Goal: Task Accomplishment & Management: Use online tool/utility

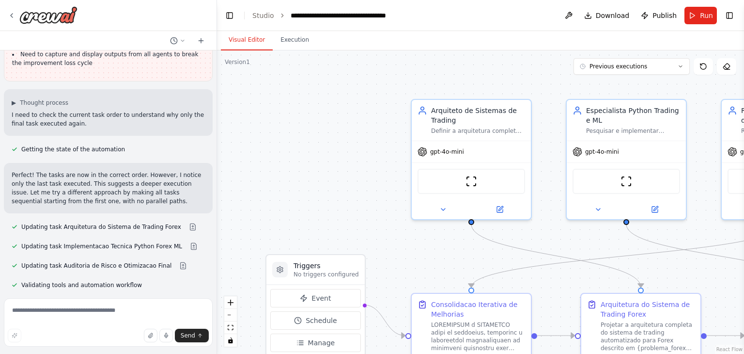
scroll to position [6381, 0]
click at [124, 316] on textarea at bounding box center [108, 322] width 209 height 48
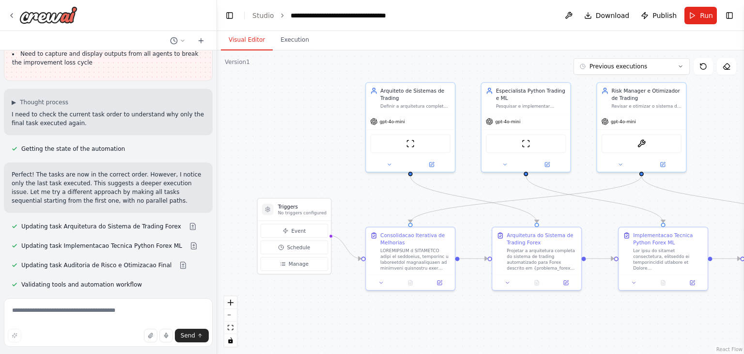
drag, startPoint x: 583, startPoint y: 264, endPoint x: 502, endPoint y: 209, distance: 97.7
click at [502, 209] on div ".deletable-edge-delete-btn { width: 20px; height: 20px; border: 0px solid #ffff…" at bounding box center [480, 201] width 527 height 303
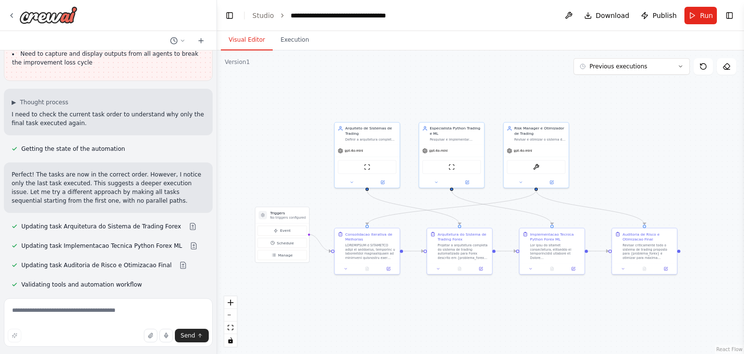
drag, startPoint x: 587, startPoint y: 304, endPoint x: 521, endPoint y: 309, distance: 66.6
click at [521, 309] on div ".deletable-edge-delete-btn { width: 20px; height: 20px; border: 0px solid #ffff…" at bounding box center [480, 201] width 527 height 303
click at [88, 316] on textarea at bounding box center [108, 322] width 209 height 48
click at [123, 314] on textarea at bounding box center [108, 322] width 209 height 48
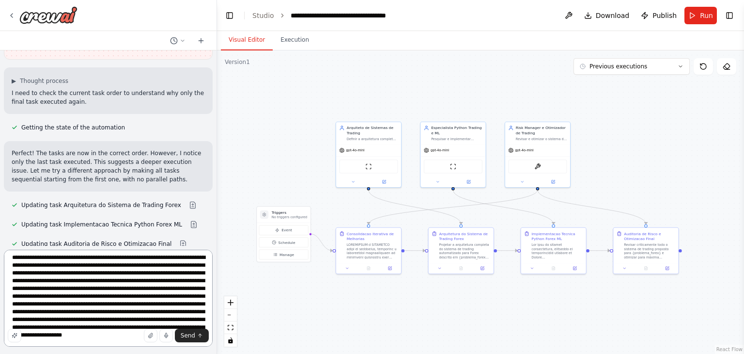
scroll to position [12, 0]
type textarea "**********"
click at [195, 332] on span "Send" at bounding box center [188, 335] width 15 height 8
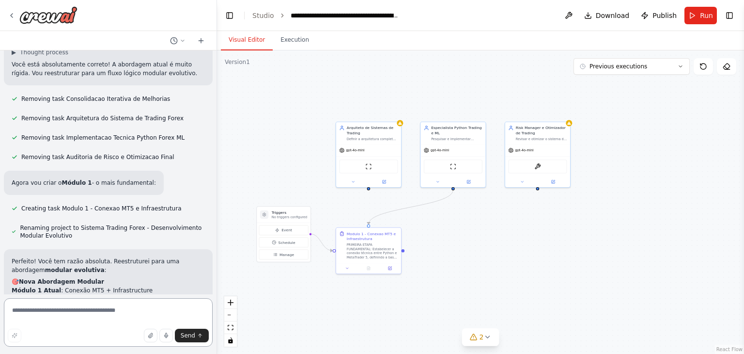
scroll to position [7066, 0]
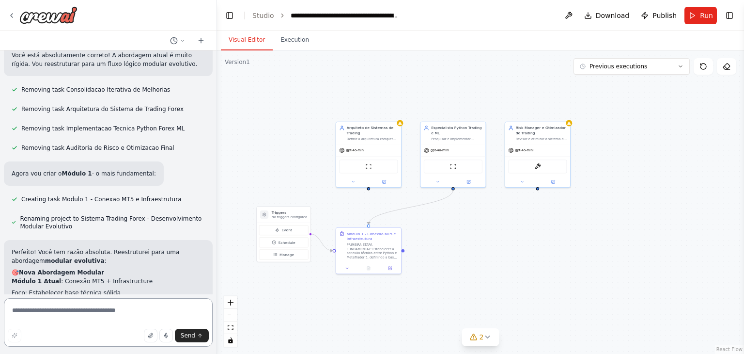
click at [114, 311] on textarea at bounding box center [108, 322] width 209 height 48
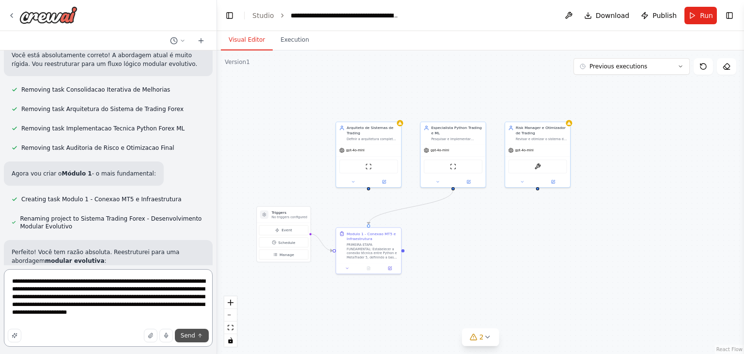
type textarea "**********"
click at [196, 338] on button "Send" at bounding box center [192, 336] width 34 height 14
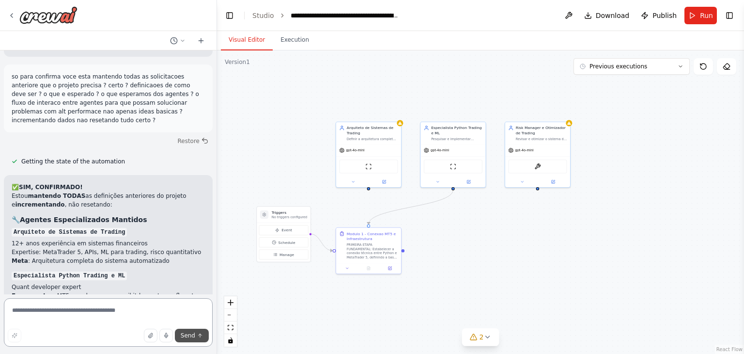
scroll to position [7503, 0]
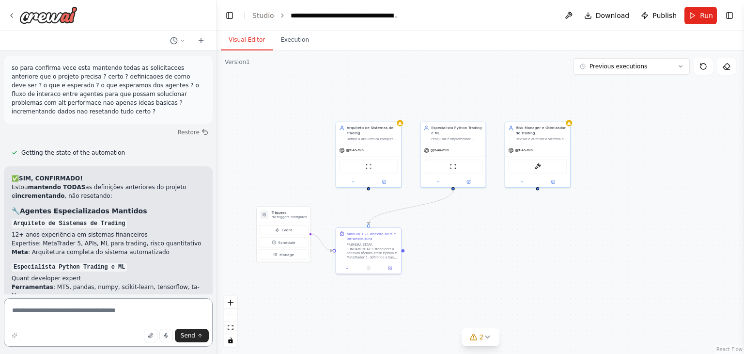
click at [99, 322] on textarea at bounding box center [108, 322] width 209 height 48
paste textarea "**********"
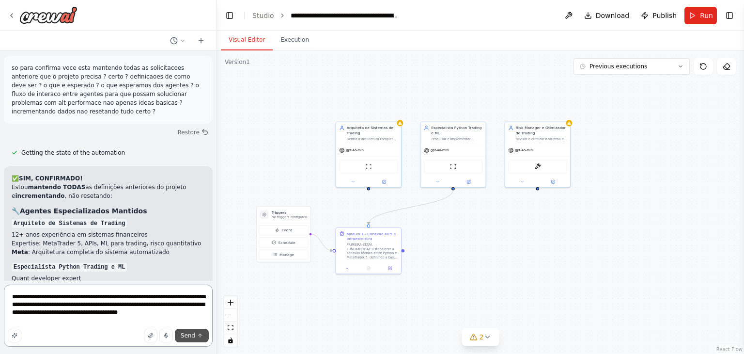
type textarea "**********"
click at [190, 334] on span "Send" at bounding box center [188, 335] width 15 height 8
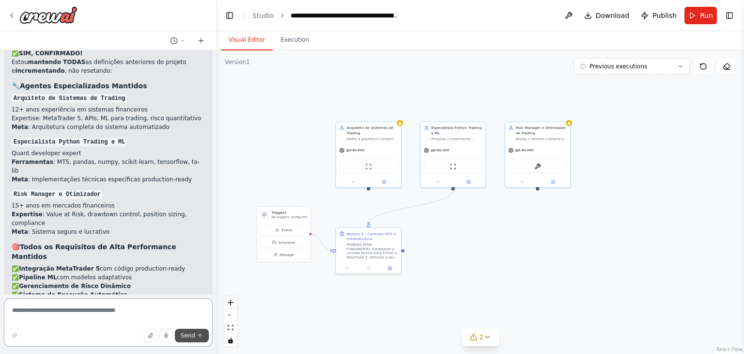
scroll to position [7637, 0]
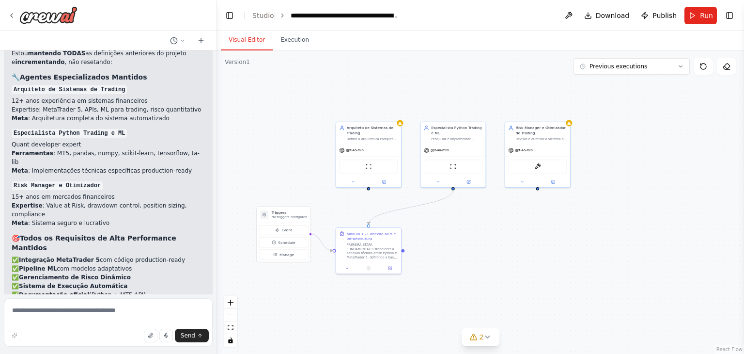
drag, startPoint x: 138, startPoint y: 224, endPoint x: 136, endPoint y: 219, distance: 5.1
click at [125, 313] on textarea at bounding box center [108, 322] width 209 height 48
click at [121, 306] on textarea at bounding box center [108, 322] width 209 height 48
click at [116, 313] on textarea at bounding box center [108, 322] width 209 height 48
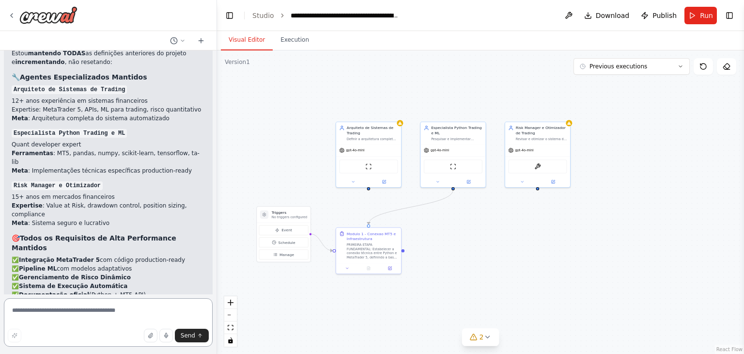
click at [110, 312] on textarea at bounding box center [108, 322] width 209 height 48
type textarea "**********"
click at [189, 332] on span "Send" at bounding box center [188, 335] width 15 height 8
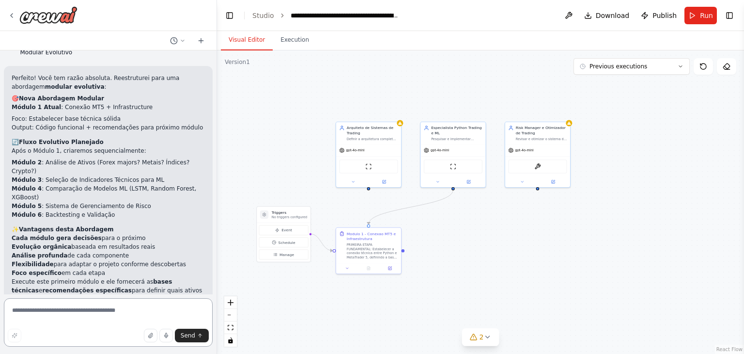
scroll to position [7243, 0]
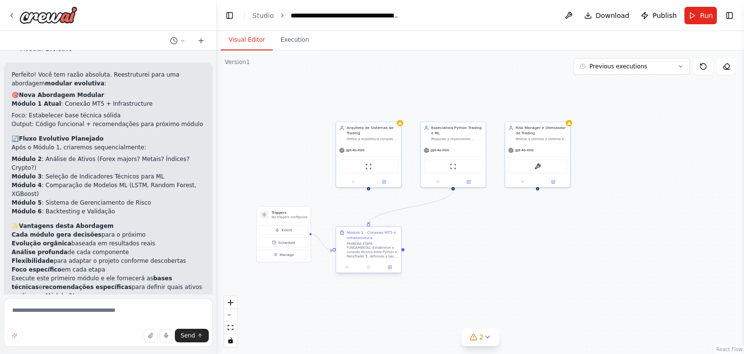
click at [376, 252] on div "PRIMEIRA ETAPA FUNDAMENTAL: Estabelecer a conexão técnica entre Python e MetaTr…" at bounding box center [372, 249] width 51 height 17
click at [391, 268] on icon at bounding box center [390, 267] width 4 height 4
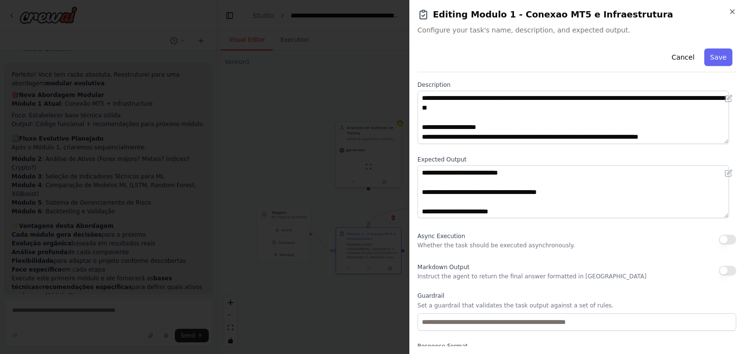
scroll to position [0, 0]
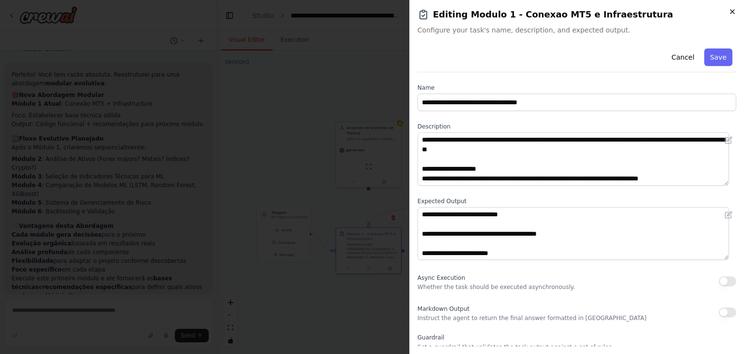
click at [733, 11] on icon "button" at bounding box center [733, 12] width 4 height 4
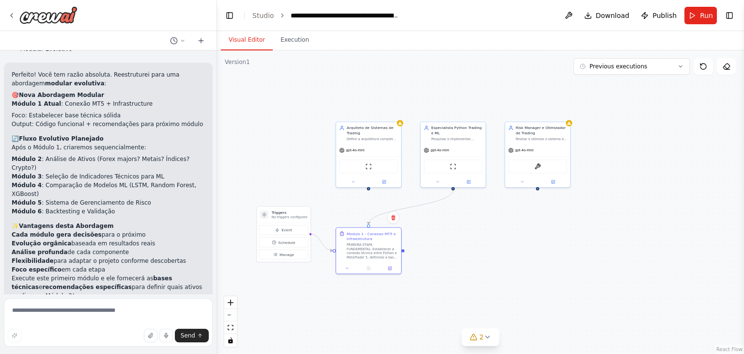
click at [563, 99] on div ".deletable-edge-delete-btn { width: 20px; height: 20px; border: 0px solid #ffff…" at bounding box center [480, 201] width 527 height 303
click at [607, 14] on span "Download" at bounding box center [613, 16] width 34 height 10
click at [593, 16] on button "Download" at bounding box center [606, 15] width 53 height 17
click at [670, 72] on button "Previous executions" at bounding box center [632, 66] width 116 height 16
click at [566, 45] on div "Visual Editor Execution" at bounding box center [480, 40] width 527 height 19
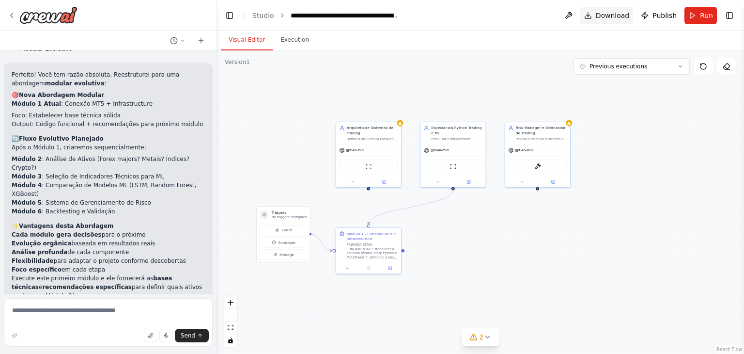
click at [625, 18] on span "Download" at bounding box center [613, 16] width 34 height 10
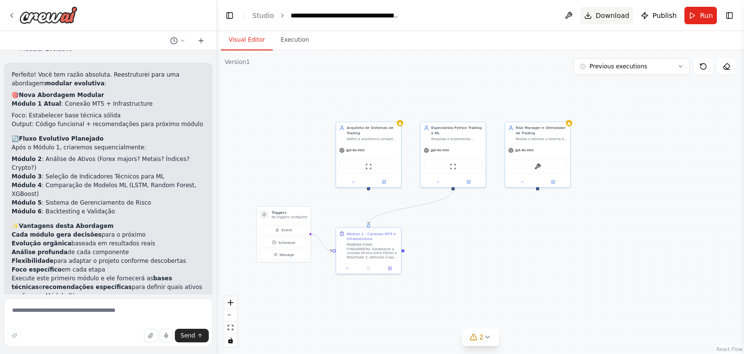
click at [625, 18] on span "Download" at bounding box center [613, 16] width 34 height 10
click at [486, 342] on button "2" at bounding box center [480, 337] width 37 height 18
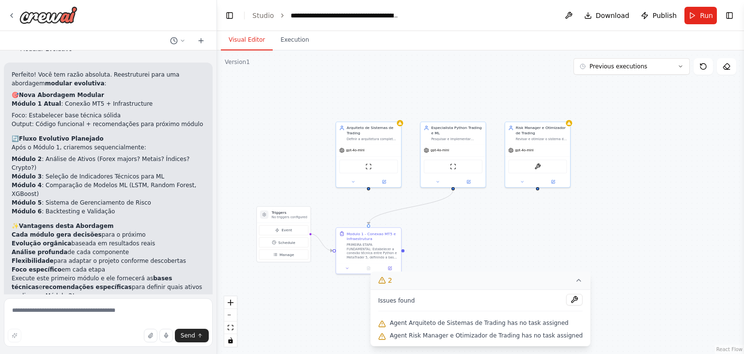
click at [575, 279] on icon at bounding box center [579, 280] width 8 height 8
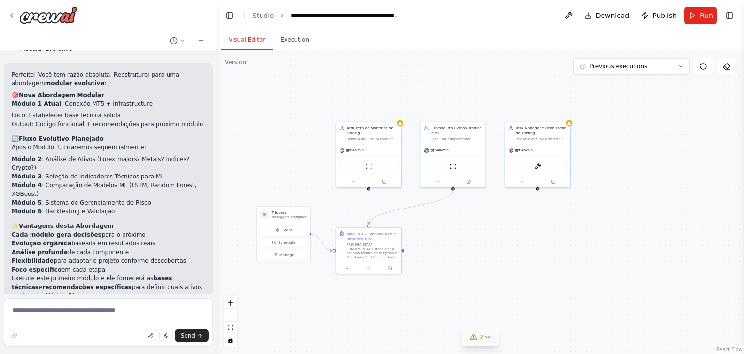
click at [486, 279] on div ".deletable-edge-delete-btn { width: 20px; height: 20px; border: 0px solid #ffff…" at bounding box center [480, 201] width 527 height 303
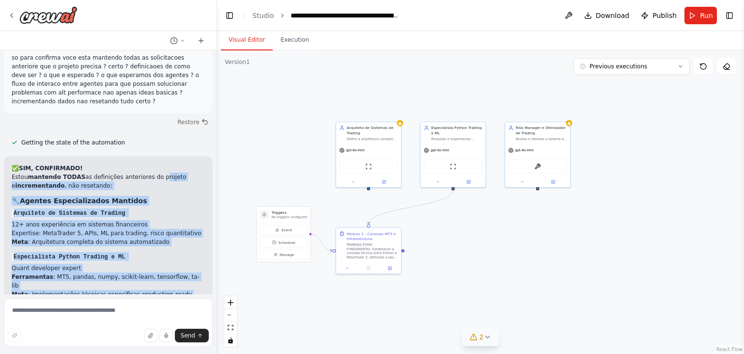
scroll to position [7670, 0]
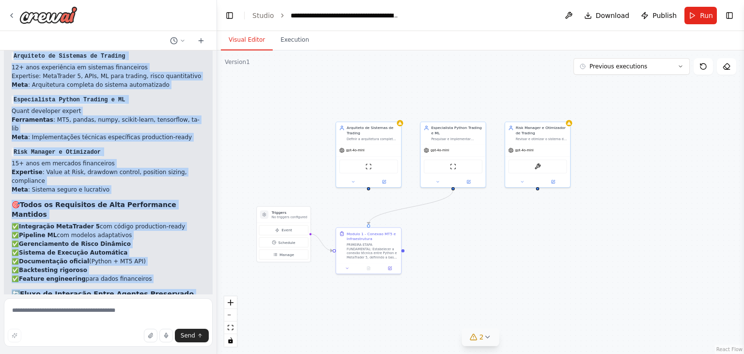
drag, startPoint x: 147, startPoint y: 129, endPoint x: 91, endPoint y: 167, distance: 67.7
click at [91, 167] on div "seria possivel criar um fluxo de pensamento onde dois ou mais agentes interajam…" at bounding box center [108, 172] width 217 height 244
copy div "loremip d sitametconsec , adi elitseddo: 🔧 Eiusmod Temporincididu Utlabore Etdo…"
click at [151, 337] on icon "button" at bounding box center [151, 335] width 6 height 6
click at [609, 14] on span "Download" at bounding box center [613, 16] width 34 height 10
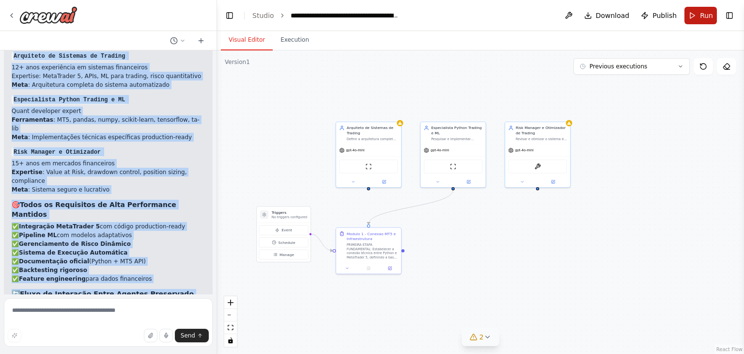
click at [706, 13] on span "Run" at bounding box center [706, 16] width 13 height 10
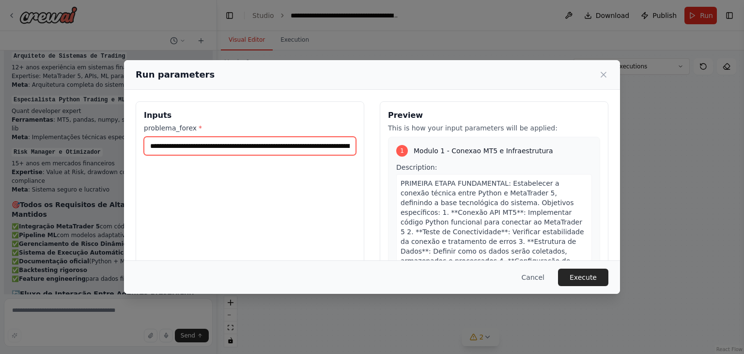
click at [283, 143] on input "**********" at bounding box center [250, 146] width 212 height 18
click at [609, 74] on div "Run parameters" at bounding box center [372, 75] width 496 height 30
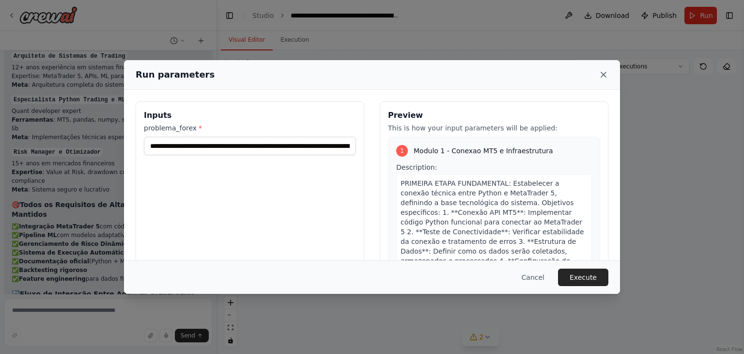
click at [606, 74] on icon at bounding box center [604, 75] width 10 height 10
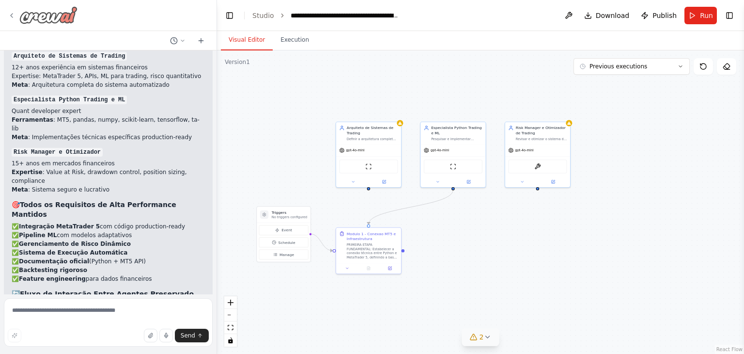
click at [15, 16] on icon at bounding box center [12, 16] width 8 height 8
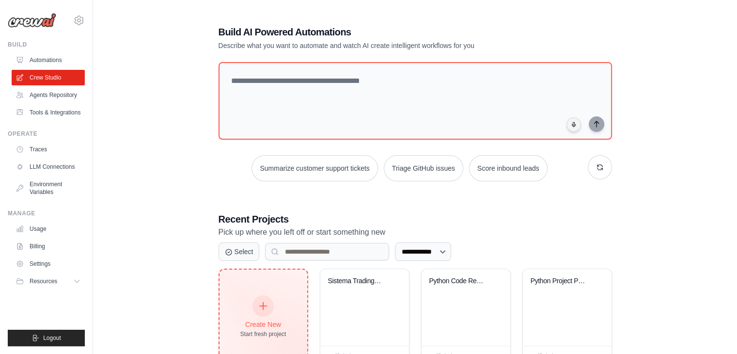
click at [276, 314] on div "Create New Start fresh project" at bounding box center [263, 317] width 46 height 42
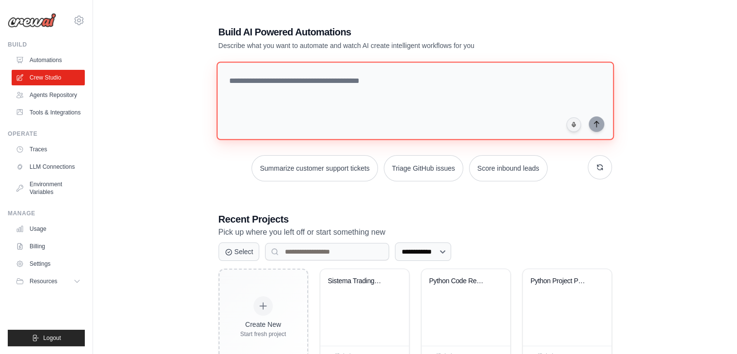
click at [349, 90] on textarea at bounding box center [414, 101] width 397 height 78
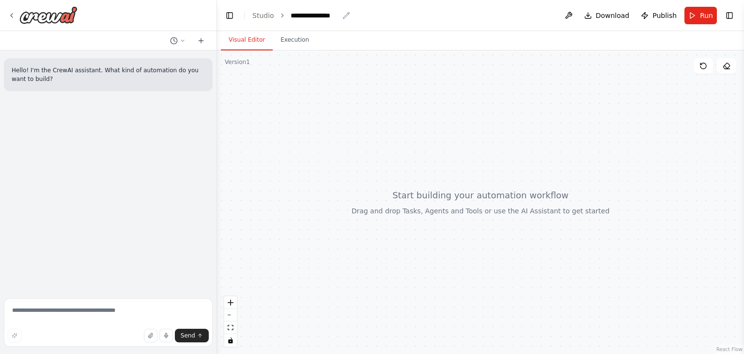
click at [313, 15] on div "**********" at bounding box center [315, 16] width 48 height 10
click at [313, 15] on div "**********" at bounding box center [327, 16] width 73 height 10
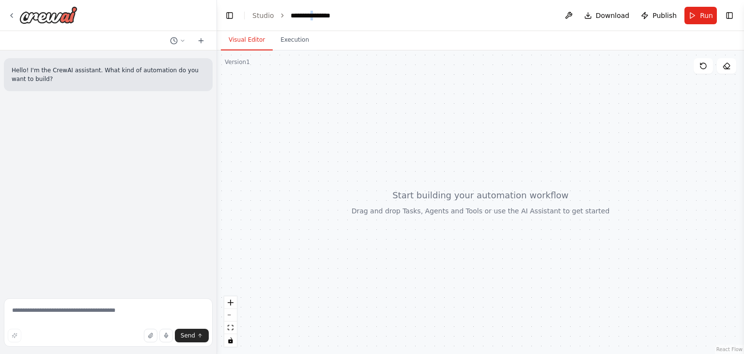
click at [313, 15] on div "**********" at bounding box center [327, 16] width 73 height 10
drag, startPoint x: 341, startPoint y: 16, endPoint x: 282, endPoint y: 22, distance: 59.4
click at [282, 22] on header "**********" at bounding box center [480, 15] width 527 height 31
click at [58, 312] on textarea at bounding box center [108, 322] width 209 height 48
paste textarea "**********"
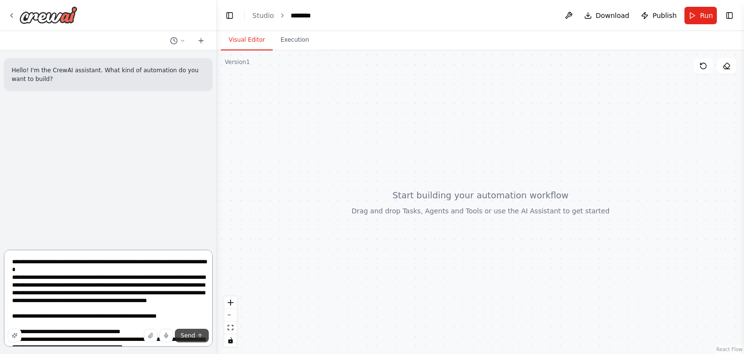
type textarea "**********"
click at [193, 336] on span "Send" at bounding box center [188, 335] width 15 height 8
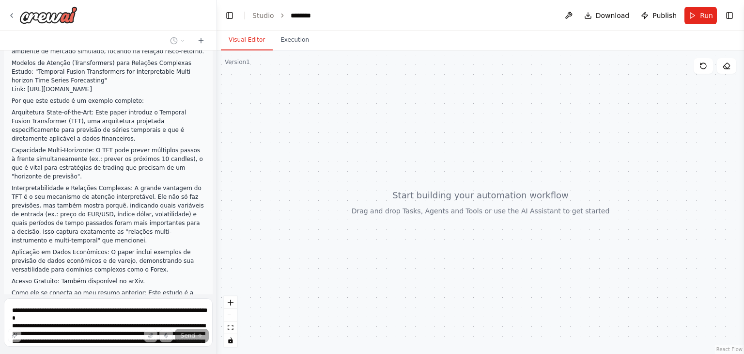
scroll to position [2445, 0]
